Goal: Task Accomplishment & Management: Manage account settings

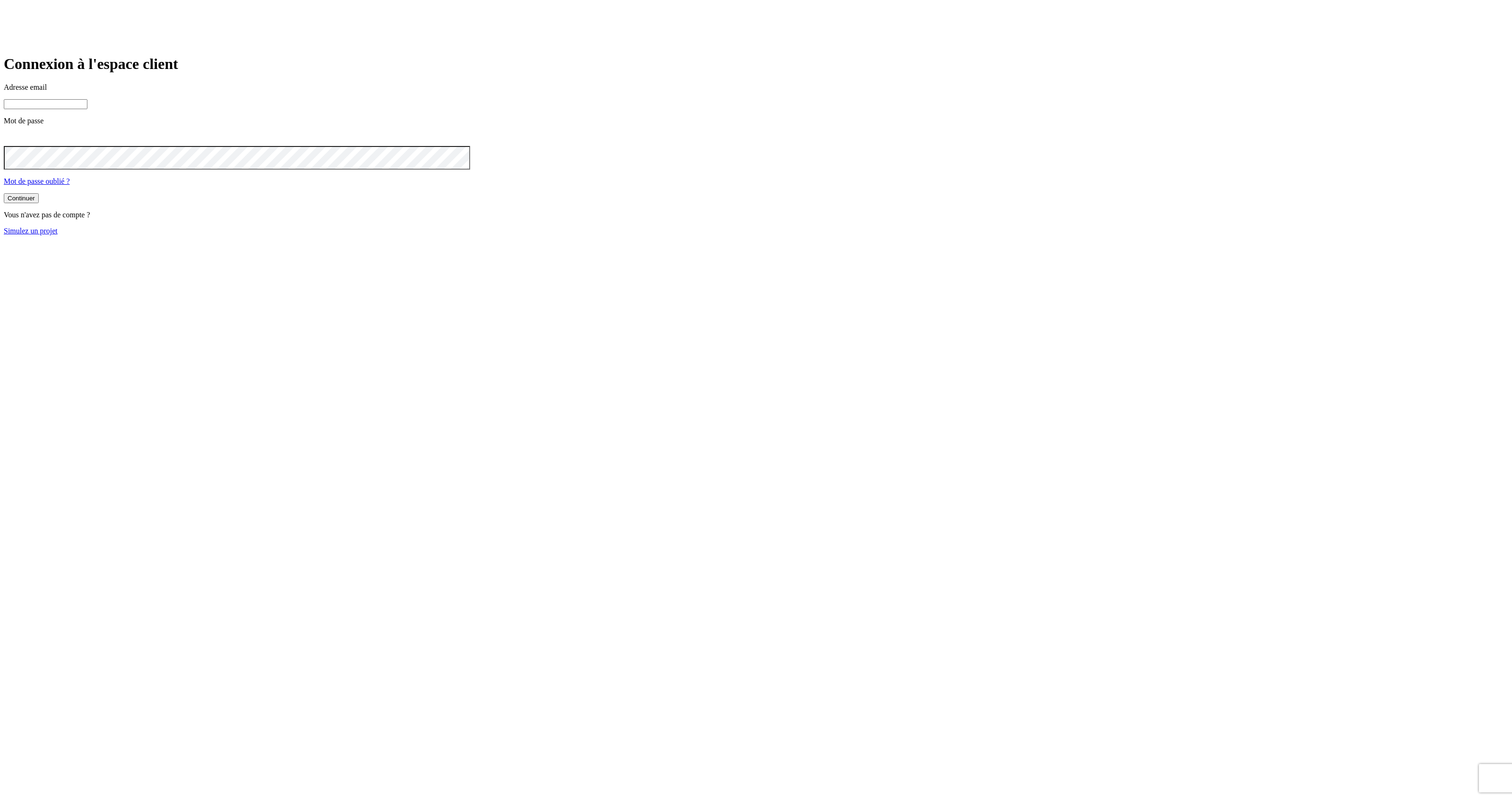
click at [87, 109] on input at bounding box center [45, 104] width 83 height 10
type input "j"
paste input "[DOMAIN_NAME][PERSON_NAME][EMAIL_ADDRESS][DOMAIN_NAME]"
type input "[PERSON_NAME][DOMAIN_NAME][EMAIL_ADDRESS][DOMAIN_NAME]"
click at [4, 194] on button "Continuer" at bounding box center [21, 199] width 35 height 10
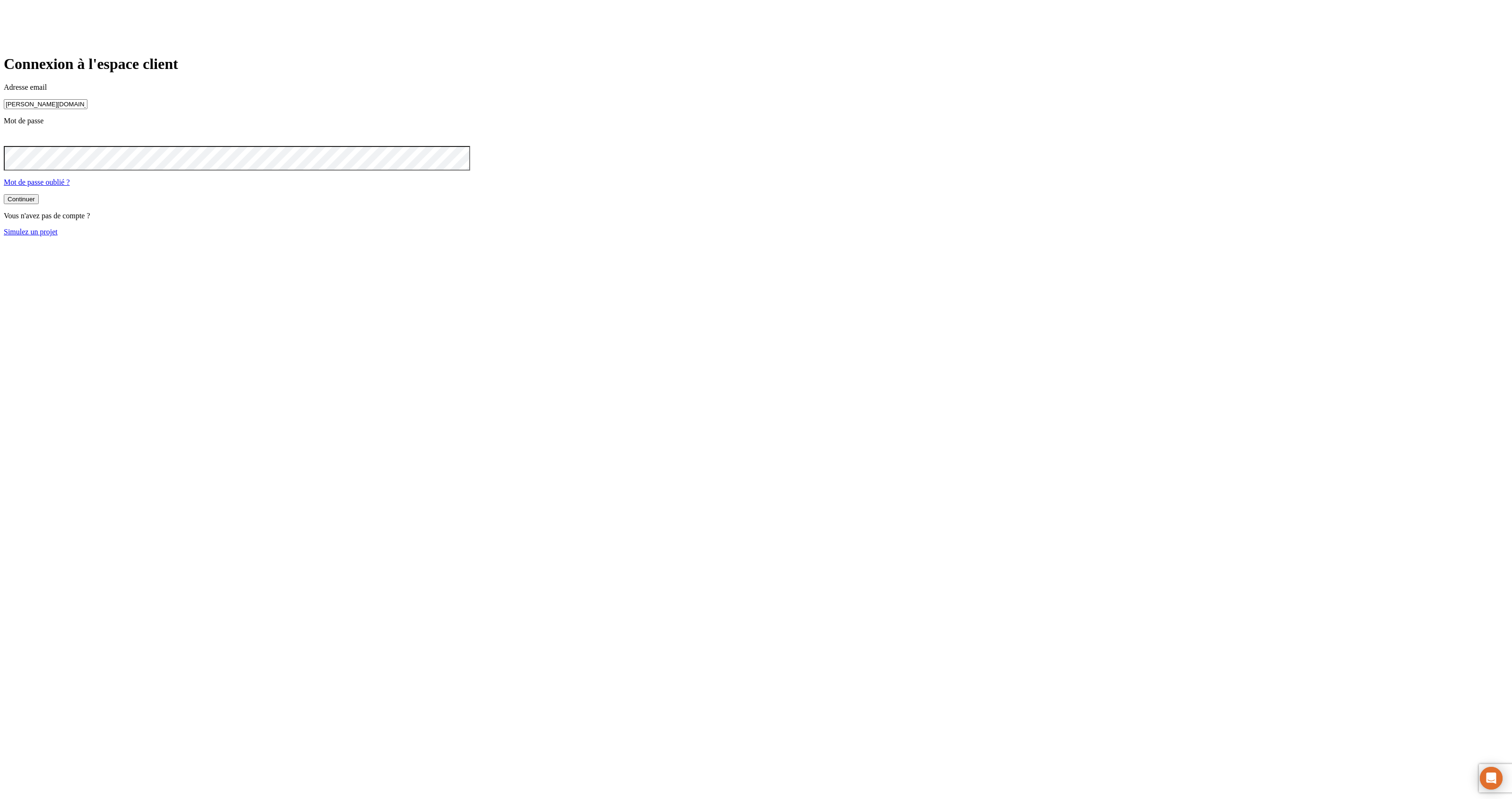
click at [4, 194] on button "Continuer" at bounding box center [21, 199] width 35 height 10
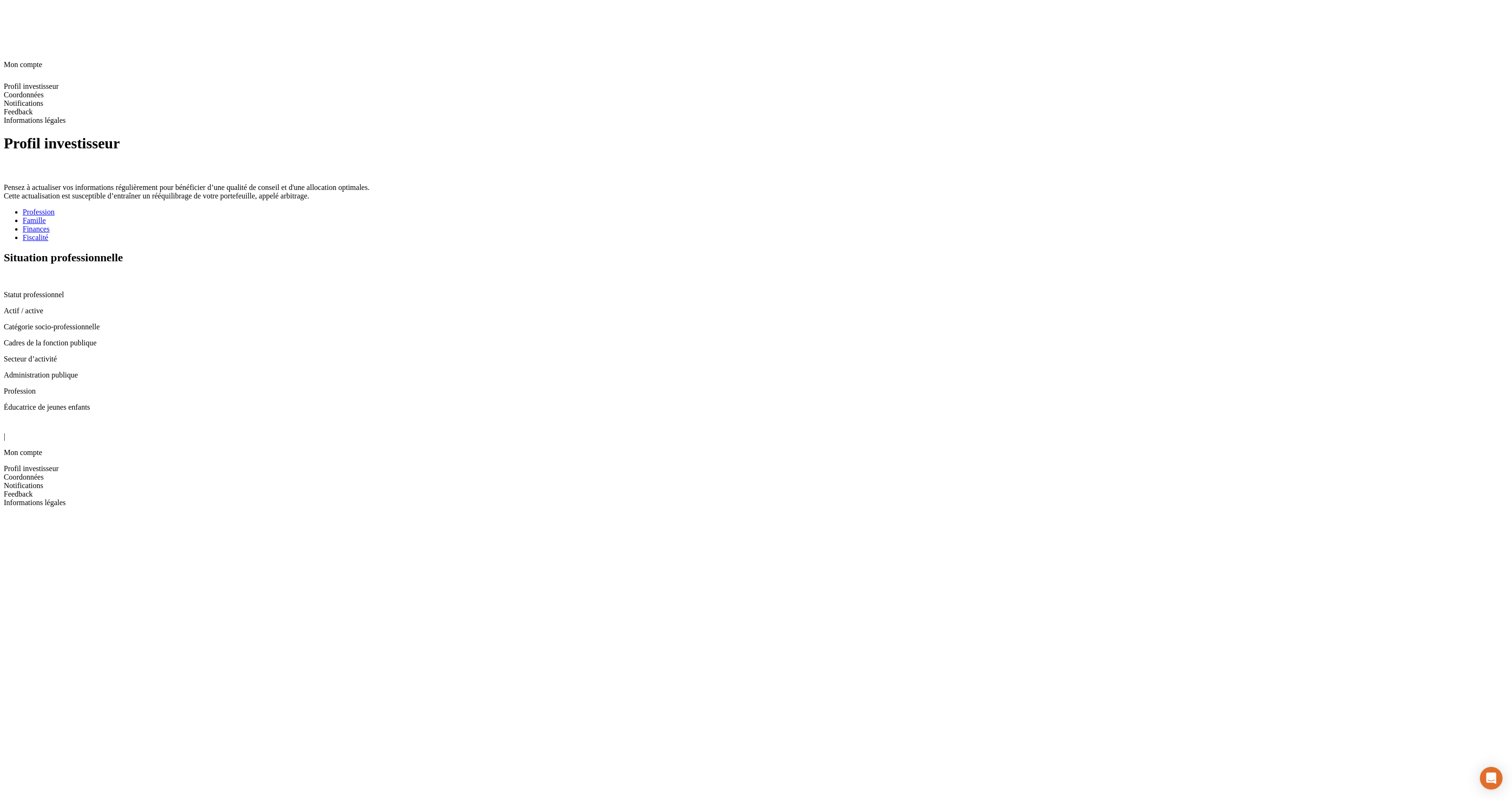
click at [11, 274] on icon at bounding box center [7, 277] width 8 height 8
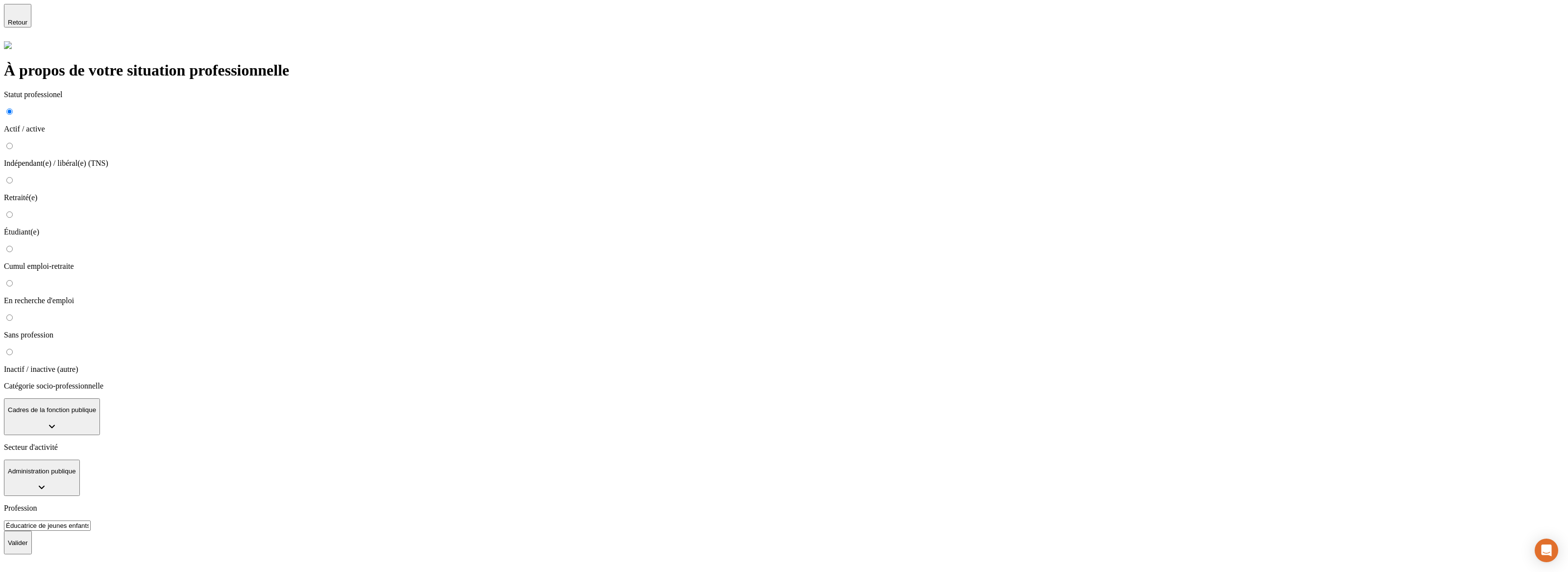
click at [311, 338] on div "À propos de votre situation professionnelle Statut professionel Actif / active …" at bounding box center [783, 298] width 1560 height 513
click at [436, 193] on p "Retraité(e)" at bounding box center [783, 197] width 1560 height 9
click at [13, 177] on input "Retraité(e)" at bounding box center [9, 180] width 6 height 6
radio input "true"
click at [24, 398] on button "button" at bounding box center [13, 409] width 19 height 23
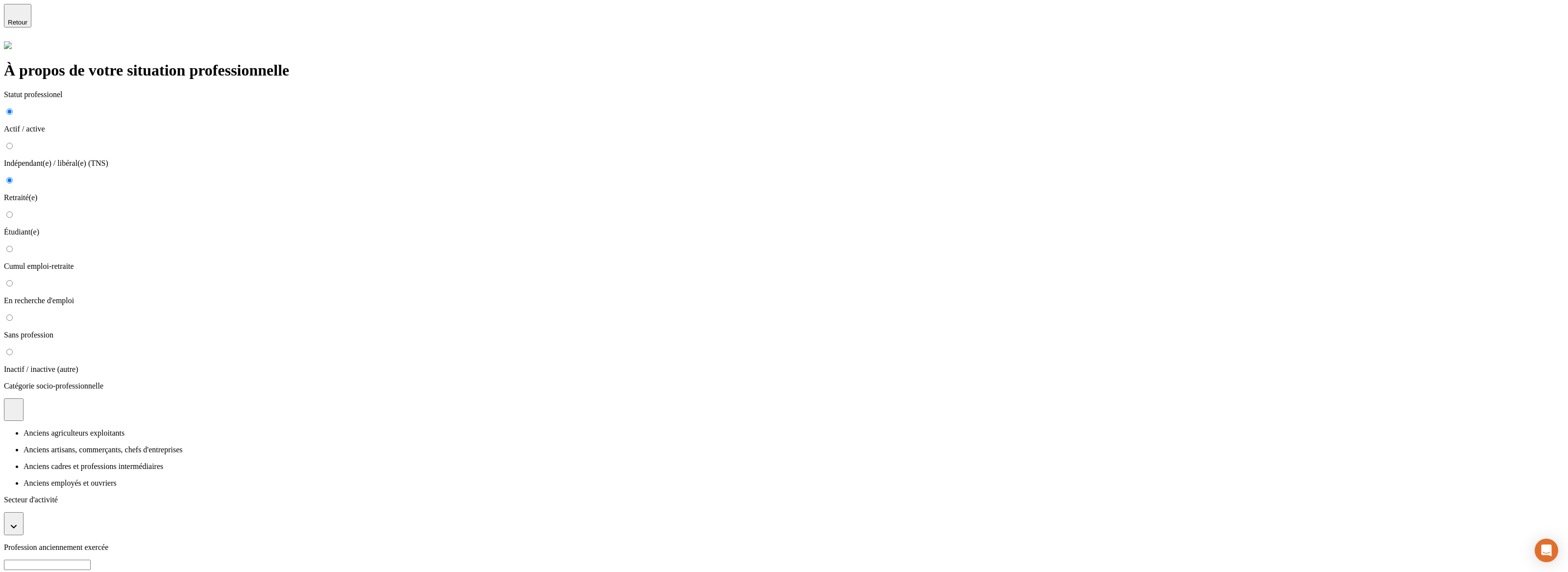
click at [451, 462] on li "Anciens cadres et professions intermédiaires" at bounding box center [794, 466] width 1541 height 9
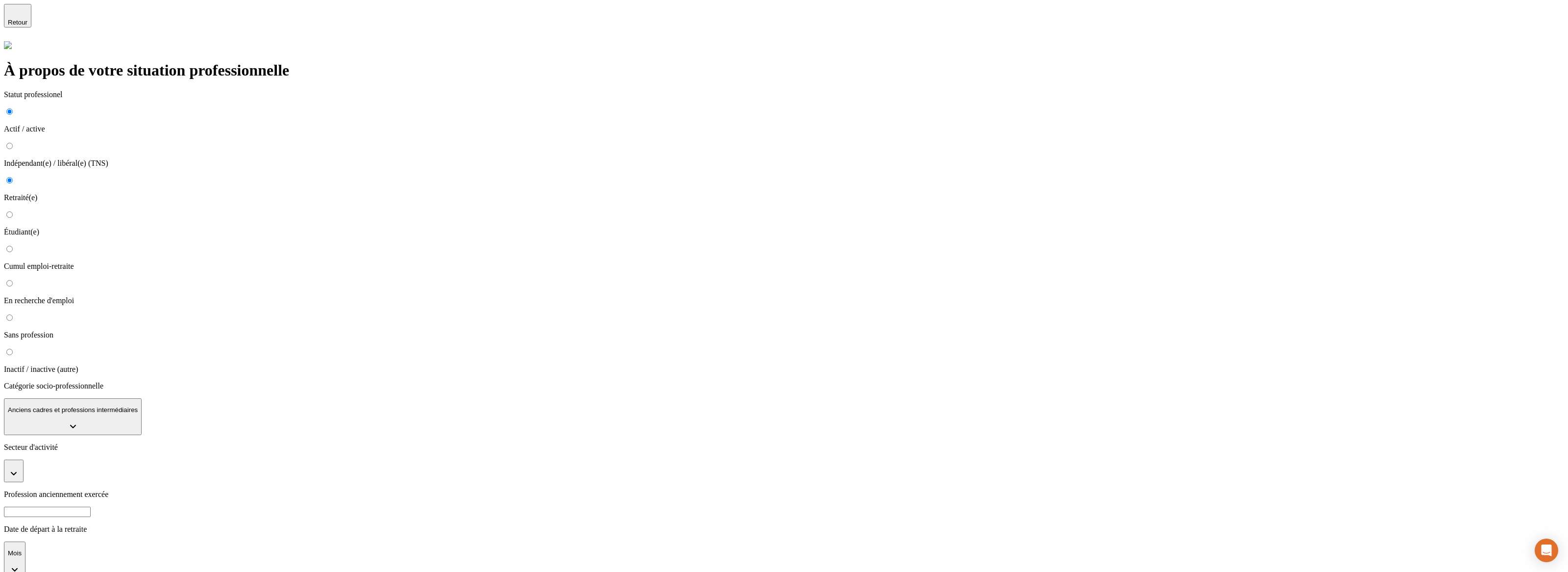
click at [24, 459] on button "button" at bounding box center [13, 470] width 19 height 23
click at [444, 507] on p "Industries extractives" at bounding box center [794, 511] width 1541 height 9
click at [91, 520] on input at bounding box center [47, 525] width 86 height 10
type input "fezrgzrg"
click at [26, 555] on button "Mois" at bounding box center [14, 573] width 21 height 37
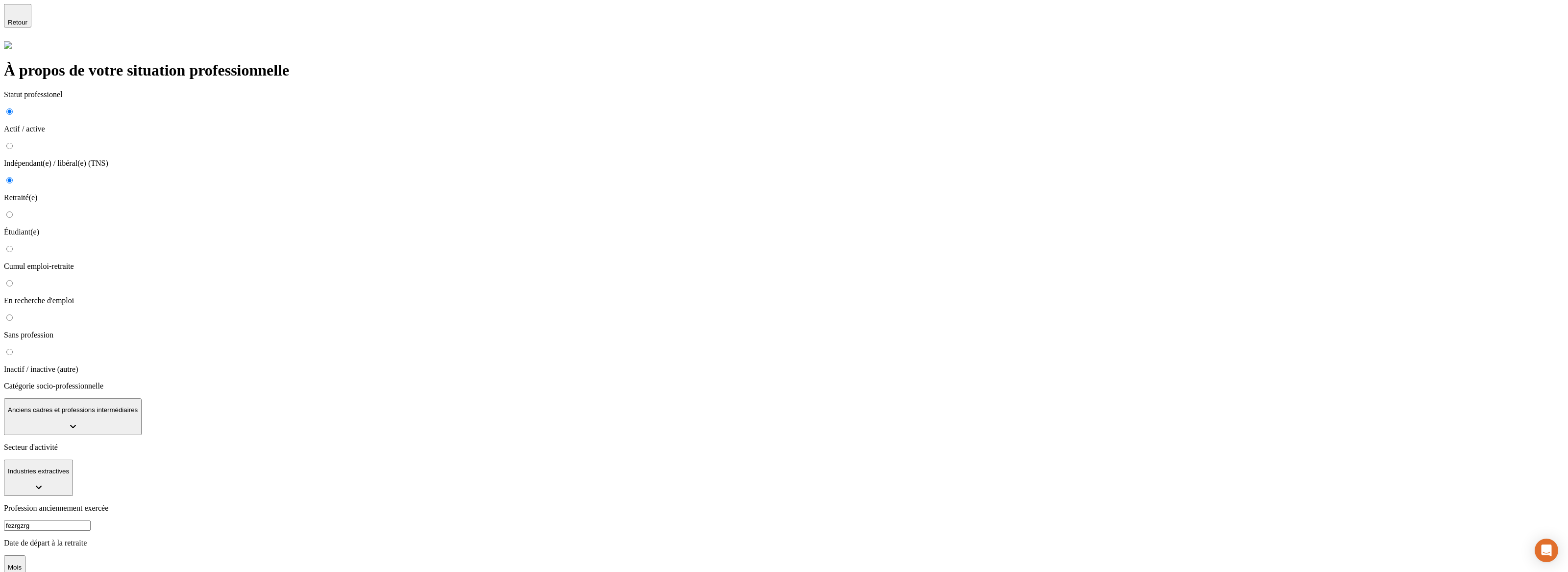
type input "2023"
click at [383, 51] on div at bounding box center [783, 46] width 1560 height 10
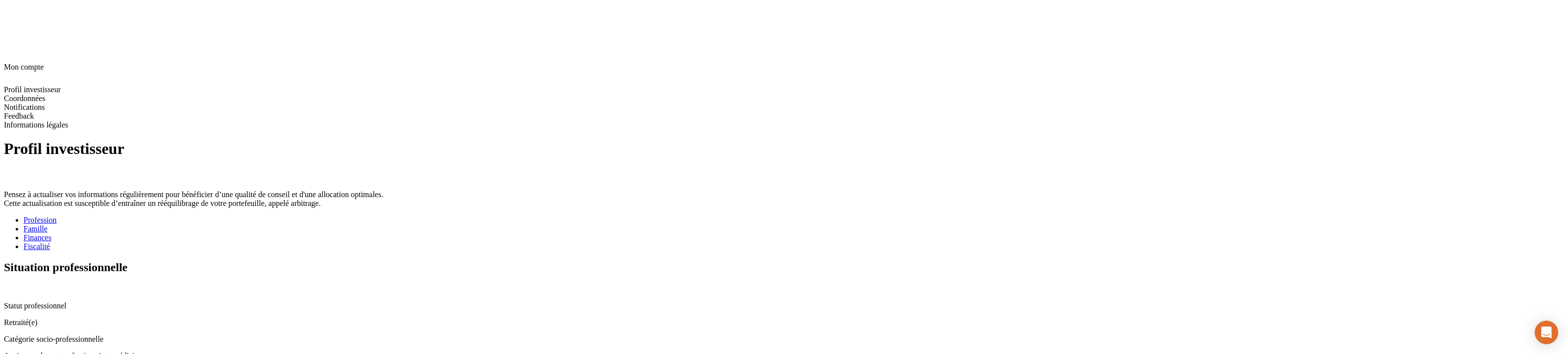
click at [11, 285] on icon at bounding box center [7, 288] width 6 height 6
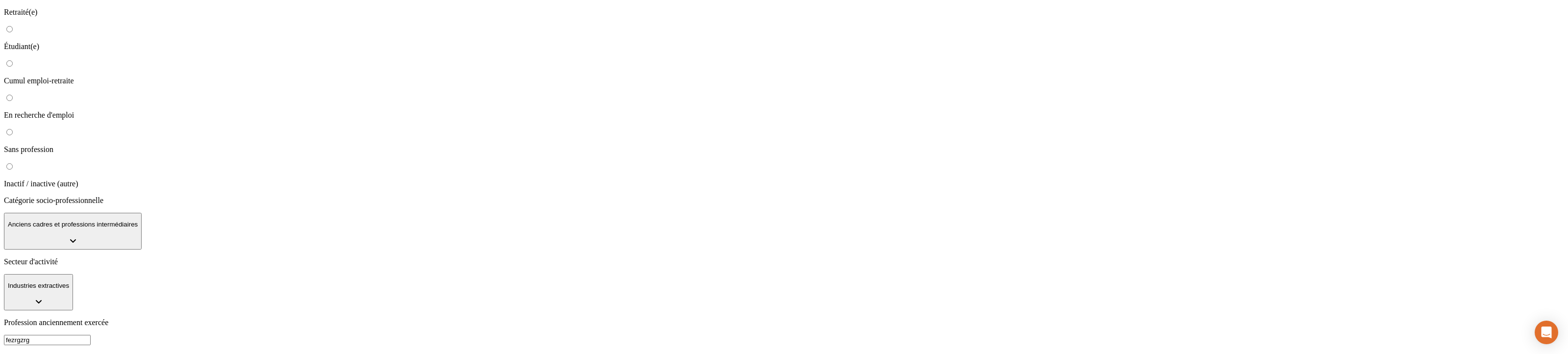
scroll to position [185, 0]
click at [91, 335] on input "fezrgzrg" at bounding box center [47, 340] width 86 height 10
click at [91, 335] on input "zfezrgzrgf" at bounding box center [47, 340] width 86 height 10
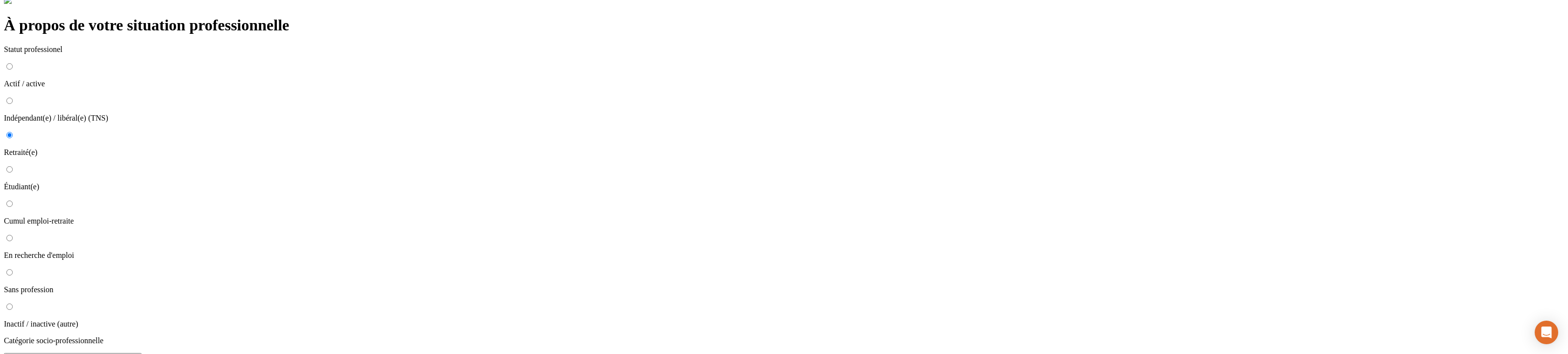
scroll to position [0, 0]
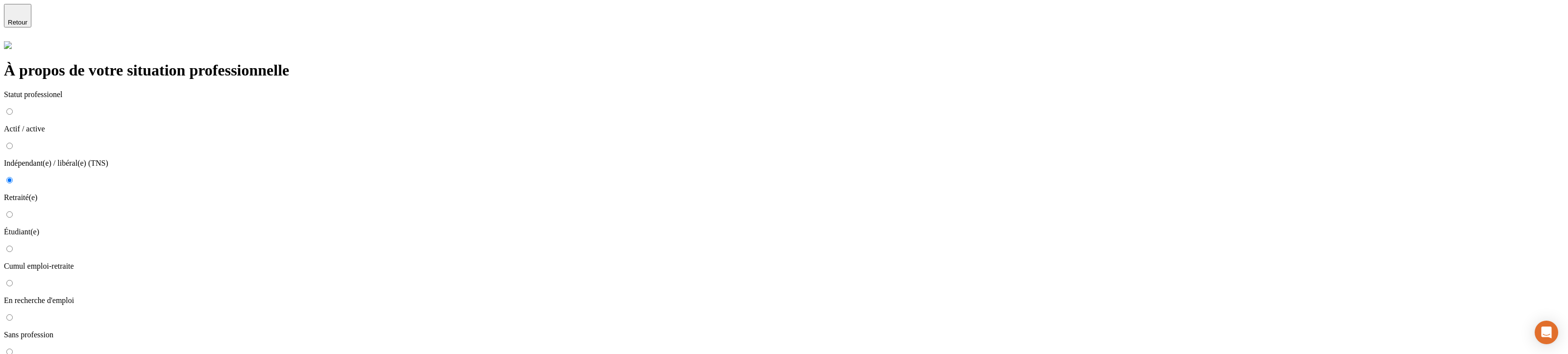
type input "zfezrgzrgfzaf"
click at [443, 124] on p "Actif / active" at bounding box center [783, 129] width 1560 height 9
click at [13, 108] on input "Actif / active" at bounding box center [9, 112] width 6 height 6
radio input "true"
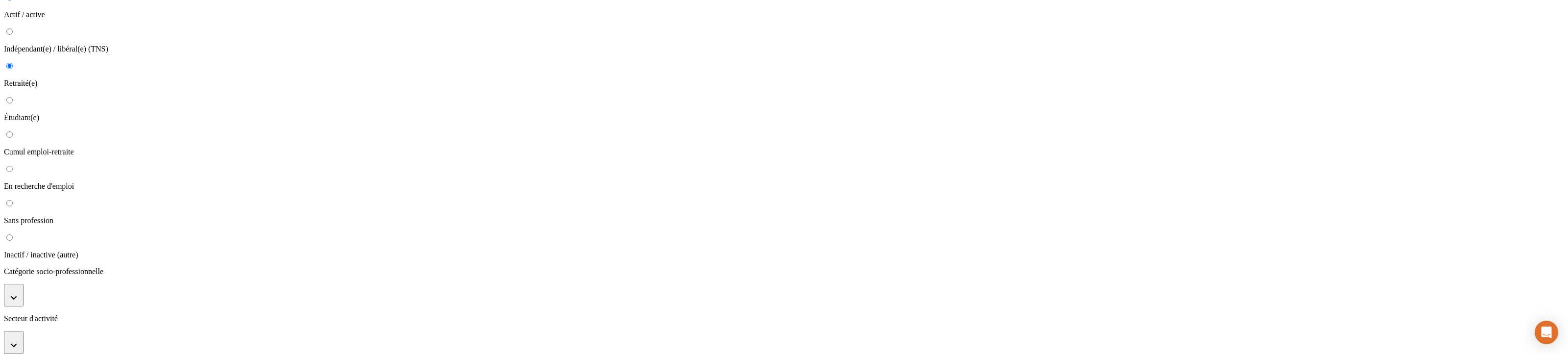
scroll to position [133, 0]
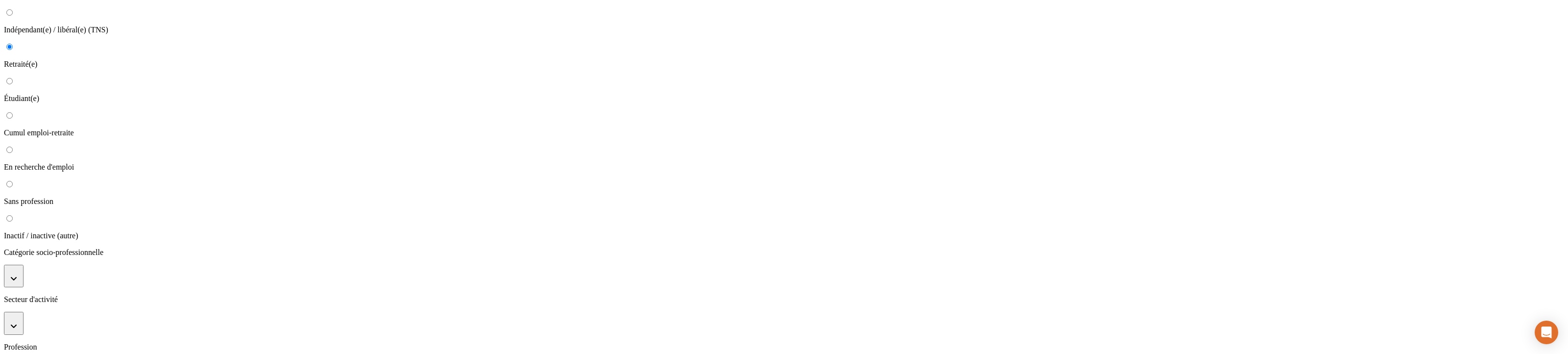
click at [24, 265] on button "button" at bounding box center [13, 276] width 19 height 23
click at [441, 312] on p "Employés administratifs d'entreprise" at bounding box center [794, 316] width 1541 height 9
click at [24, 326] on button "button" at bounding box center [13, 337] width 19 height 23
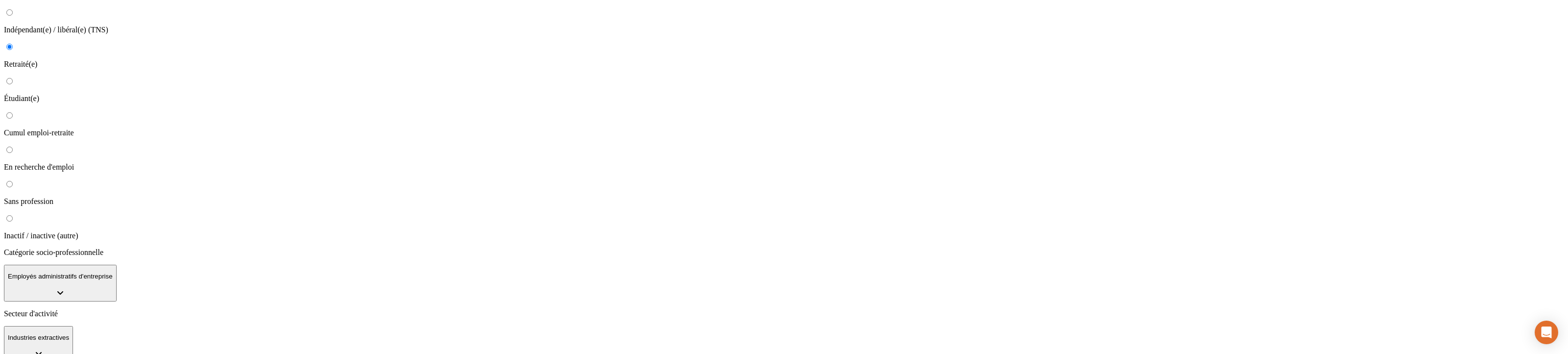
type input "fzaf"
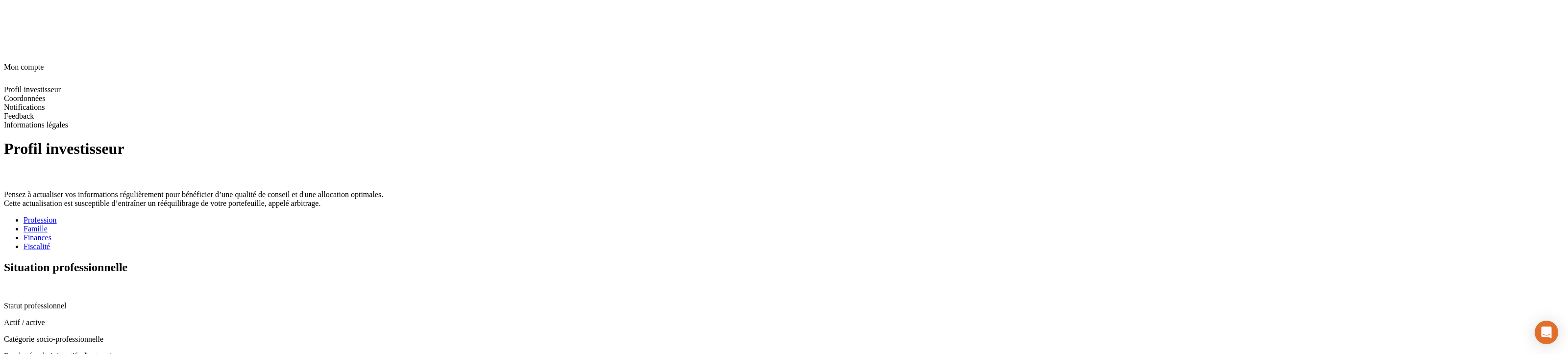
click at [12, 284] on icon at bounding box center [7, 288] width 8 height 8
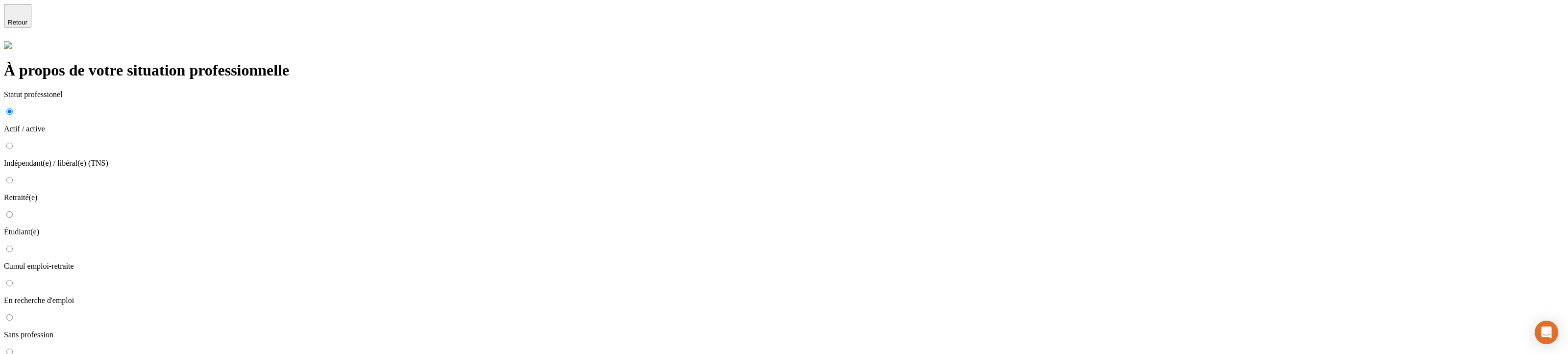
click at [451, 193] on p "Retraité(e)" at bounding box center [783, 197] width 1560 height 9
click at [13, 177] on input "Retraité(e)" at bounding box center [9, 180] width 6 height 6
radio input "true"
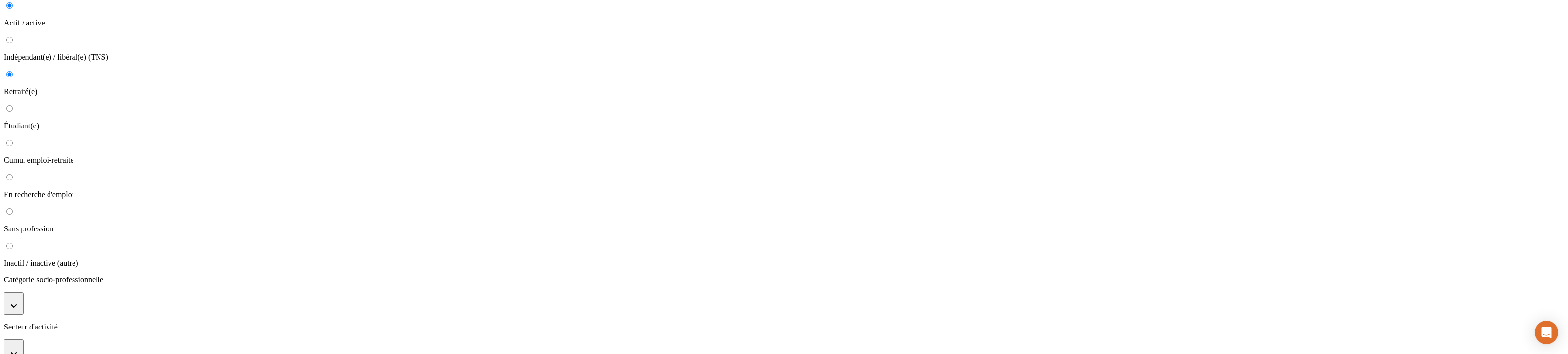
scroll to position [138, 0]
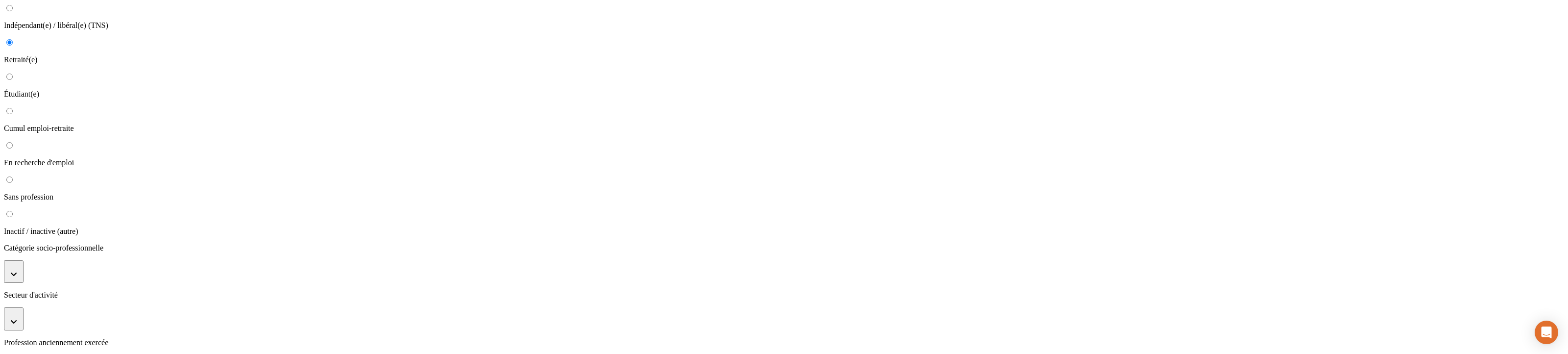
click at [24, 260] on button "button" at bounding box center [13, 271] width 19 height 23
click at [441, 308] on p "Anciens artisans, commerçants, chefs d'entreprises" at bounding box center [794, 312] width 1541 height 9
click at [24, 322] on button "button" at bounding box center [13, 333] width 19 height 23
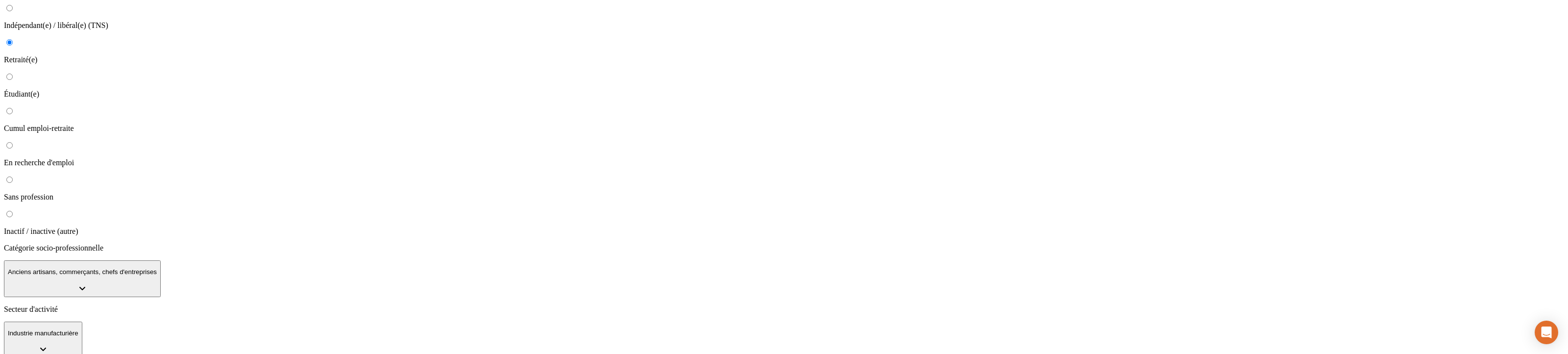
scroll to position [185, 0]
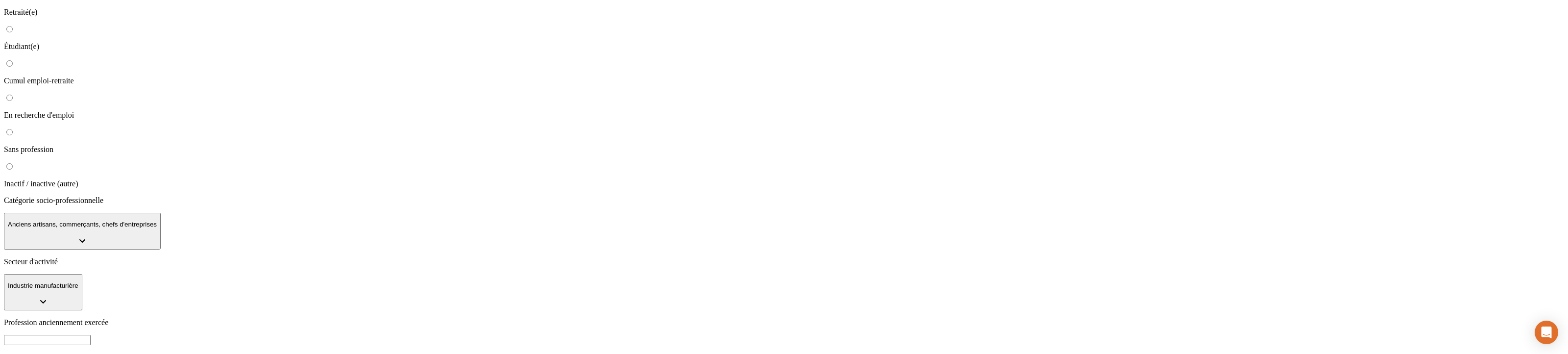
click at [91, 335] on input at bounding box center [47, 340] width 86 height 10
type input "faezfezgf"
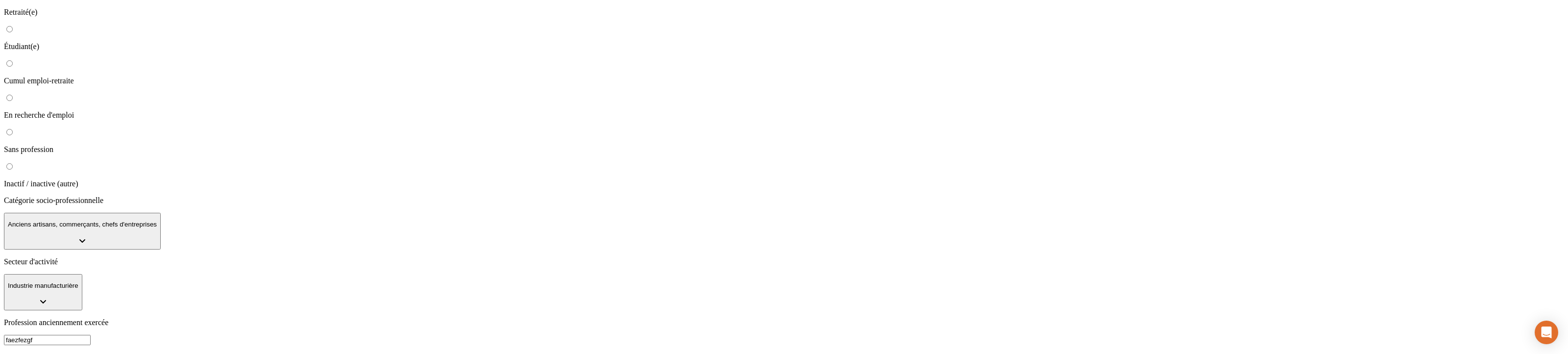
type input "2023"
